Goal: Task Accomplishment & Management: Manage account settings

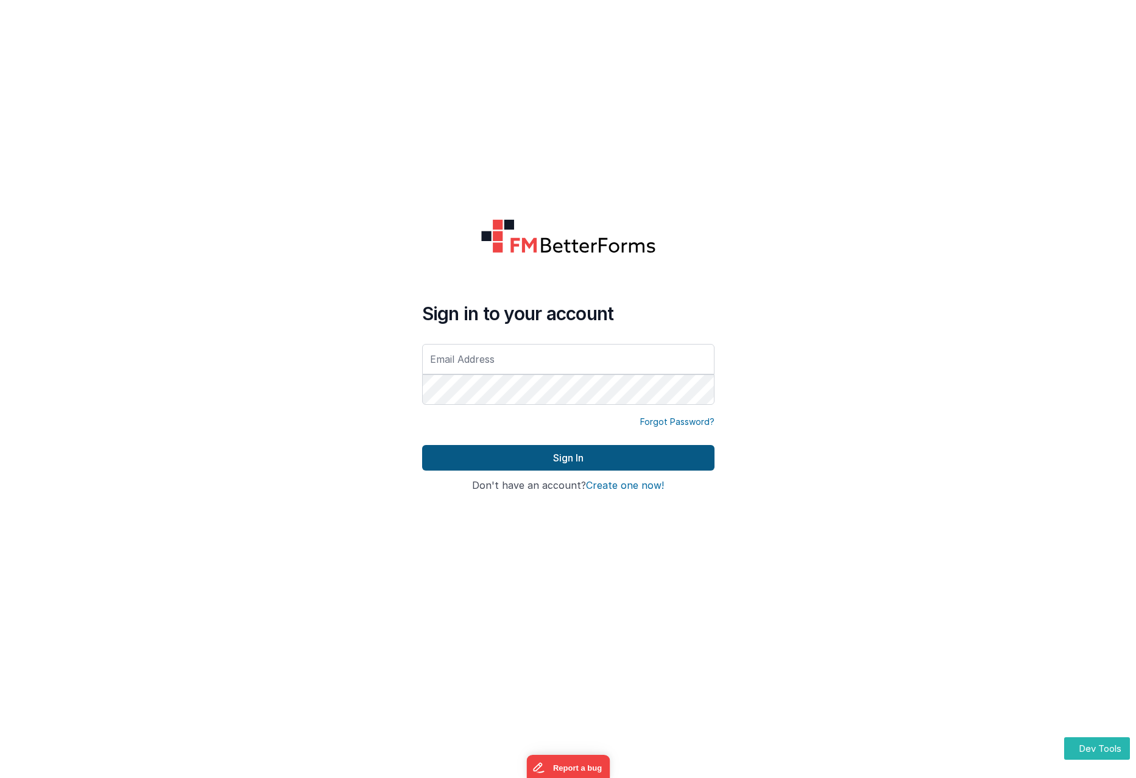
type input "[PERSON_NAME][EMAIL_ADDRESS][DOMAIN_NAME]"
click at [590, 451] on button "Sign In" at bounding box center [568, 458] width 292 height 26
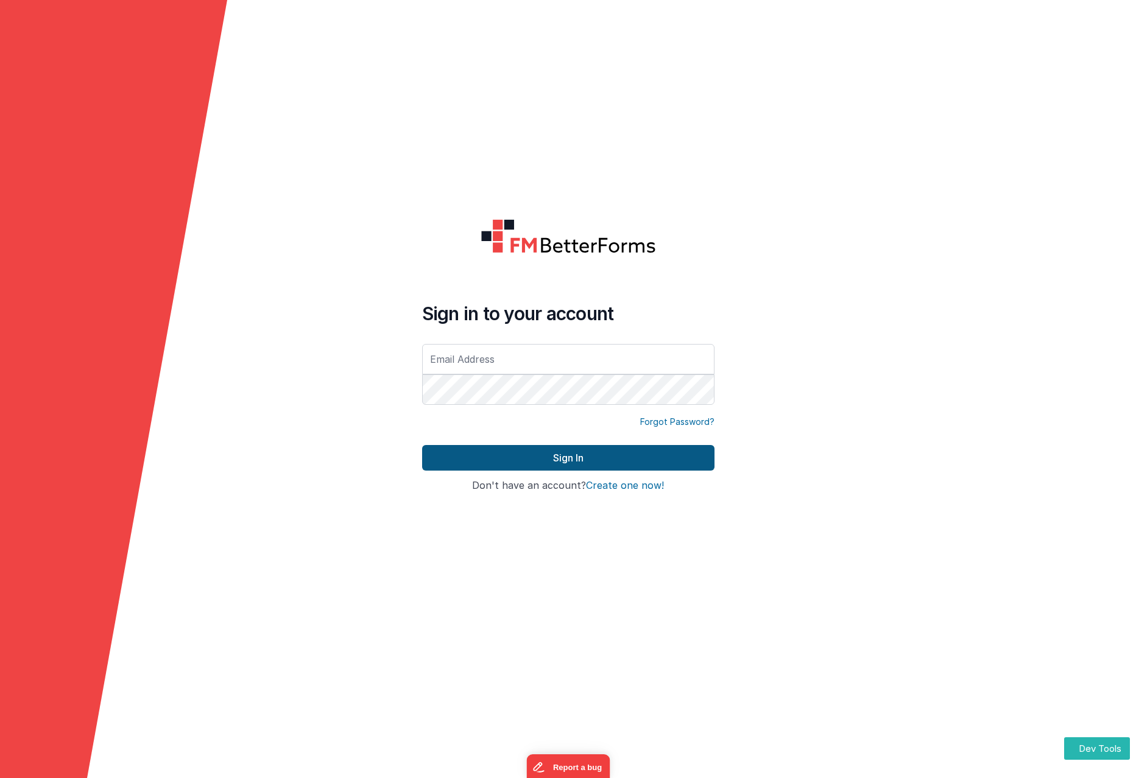
type input "[PERSON_NAME][EMAIL_ADDRESS][DOMAIN_NAME]"
click at [565, 456] on button "Sign In" at bounding box center [568, 458] width 292 height 26
